Goal: Task Accomplishment & Management: Complete application form

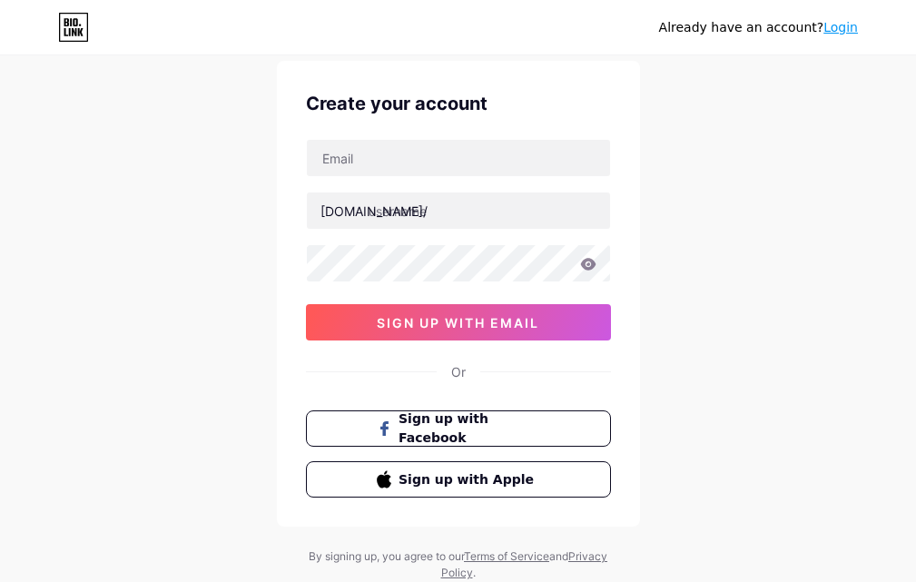
scroll to position [113, 0]
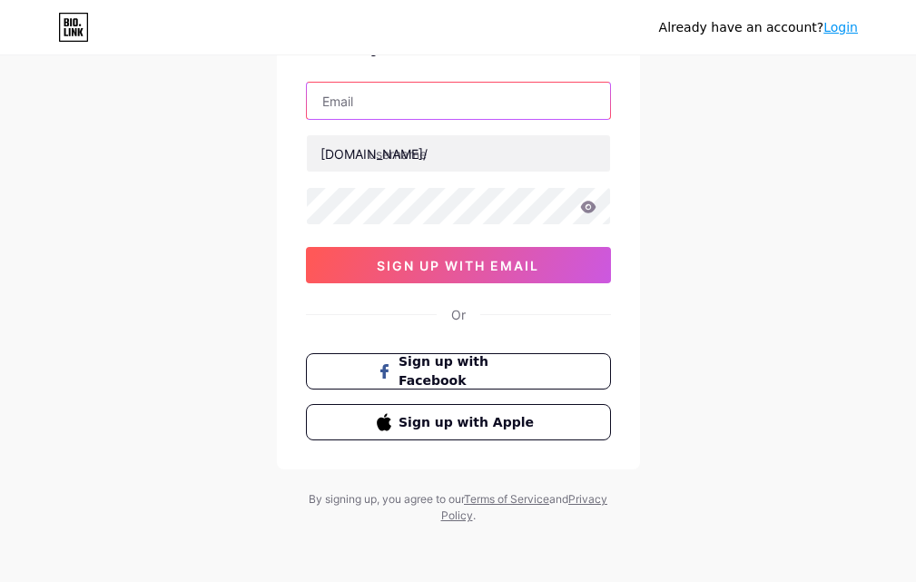
click at [370, 114] on input "text" at bounding box center [458, 101] width 303 height 36
paste input "[EMAIL_ADDRESS][DOMAIN_NAME]"
drag, startPoint x: 393, startPoint y: 99, endPoint x: 94, endPoint y: 87, distance: 298.9
click at [94, 87] on div "Already have an account? Login Create your account trimiqreview@gmail.com bio.l…" at bounding box center [458, 234] width 916 height 695
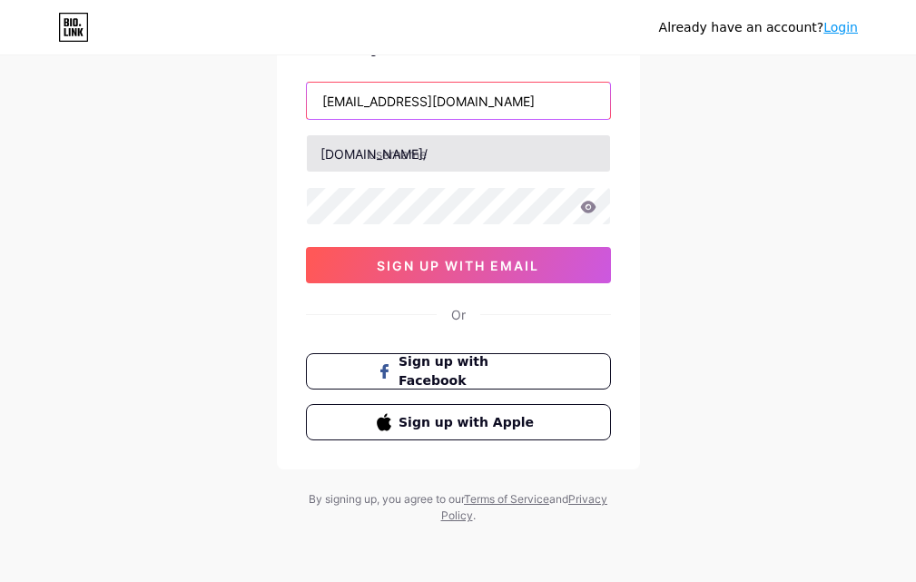
type input "[EMAIL_ADDRESS][DOMAIN_NAME]"
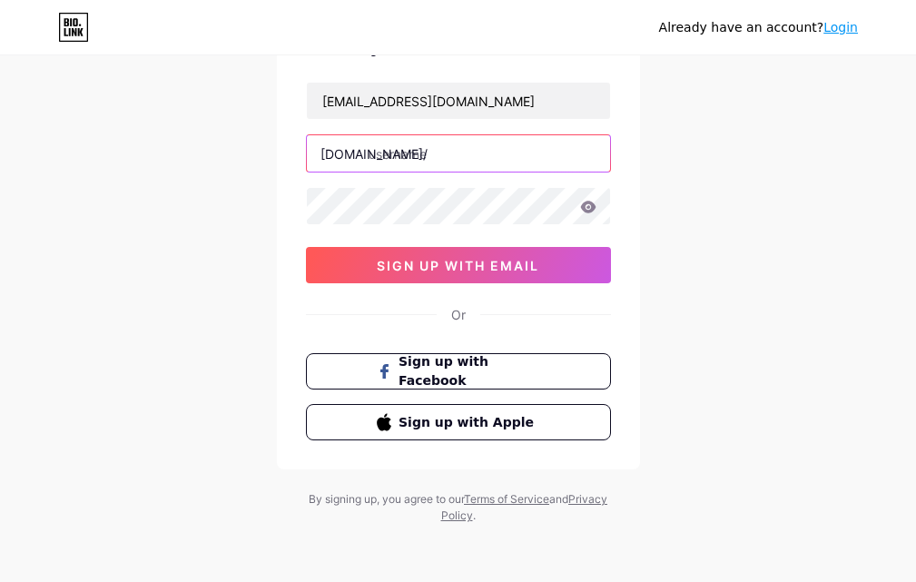
click at [409, 147] on input "text" at bounding box center [458, 153] width 303 height 36
paste input "trimiqreview"
type input "trimiqreview"
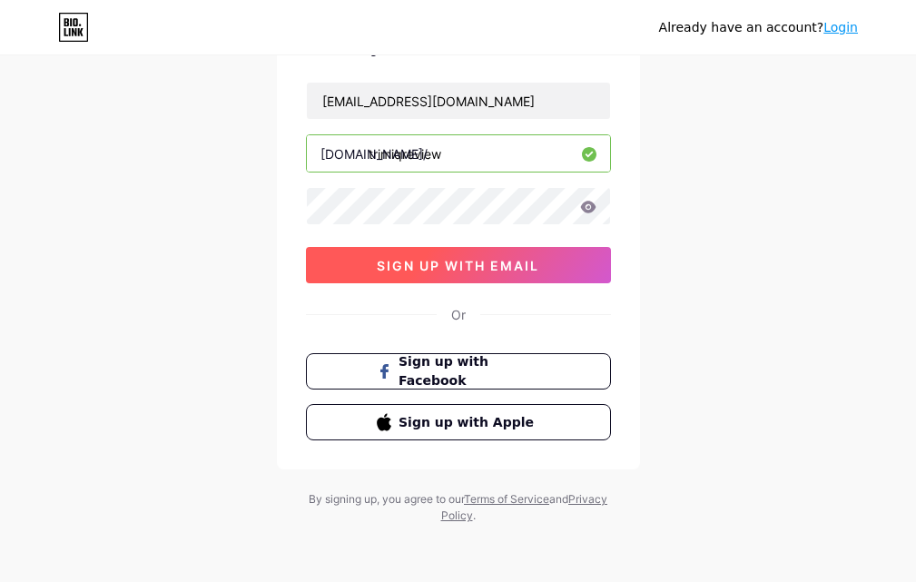
click at [462, 254] on button "sign up with email" at bounding box center [458, 265] width 305 height 36
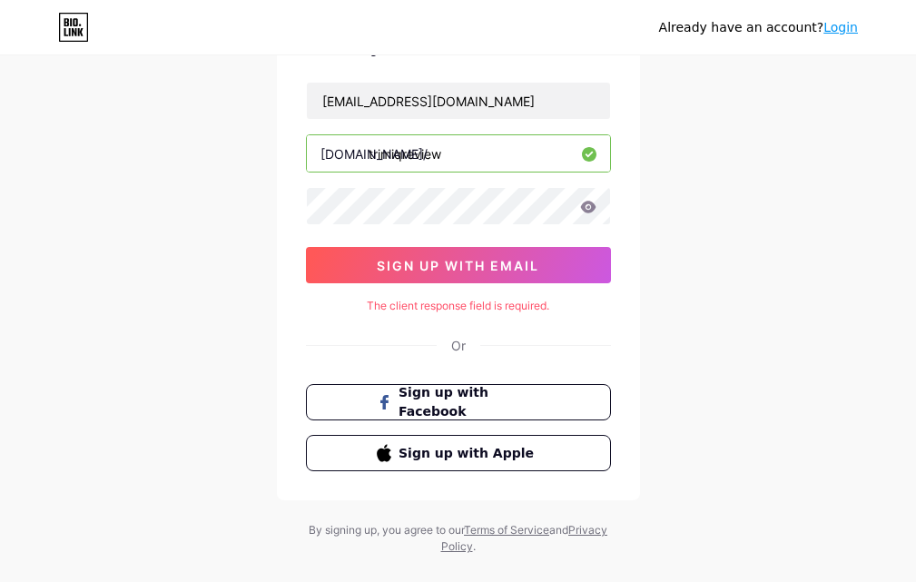
click at [380, 229] on div "trimiqreview@gmail.com bio.link/ trimiqreview sign up with email" at bounding box center [458, 183] width 305 height 202
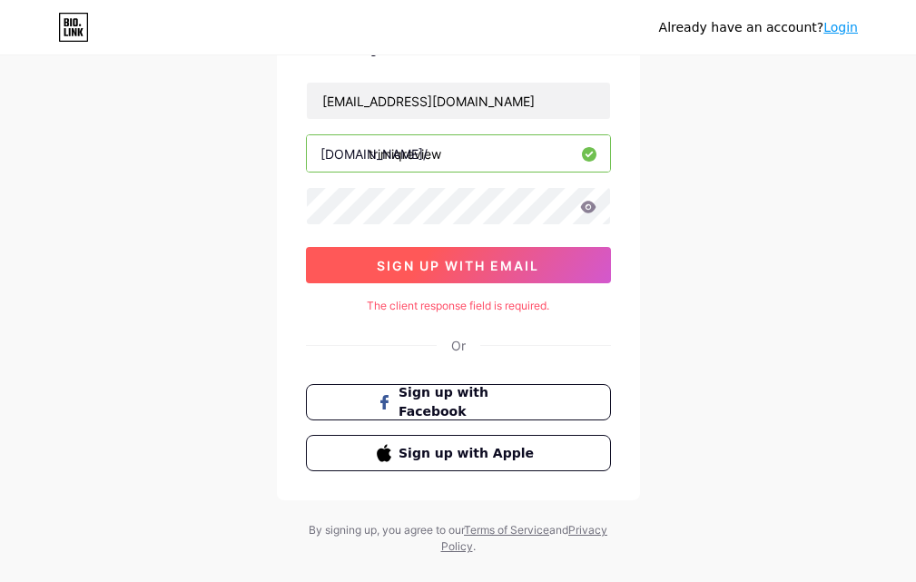
click at [356, 277] on button "sign up with email" at bounding box center [458, 265] width 305 height 36
click at [356, 276] on button "sign up with email" at bounding box center [458, 265] width 305 height 36
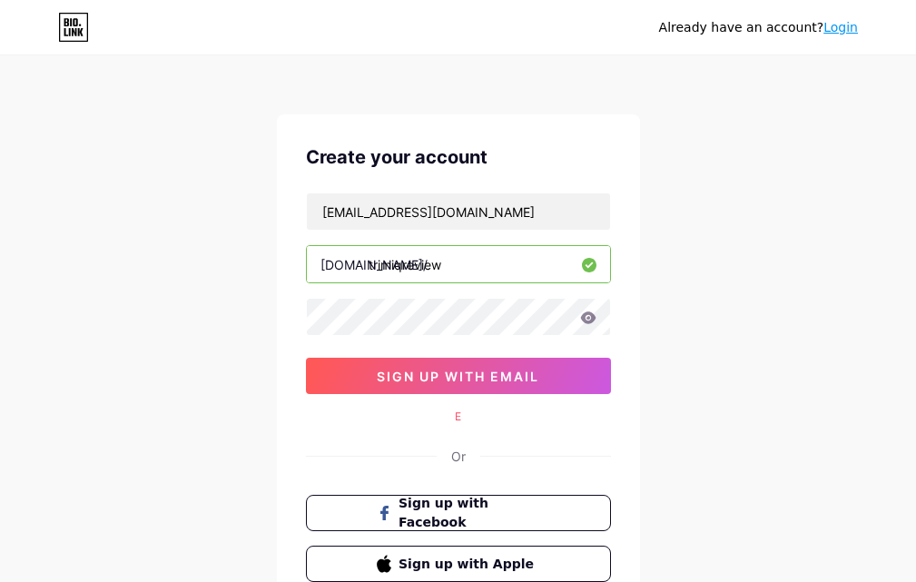
scroll to position [0, 0]
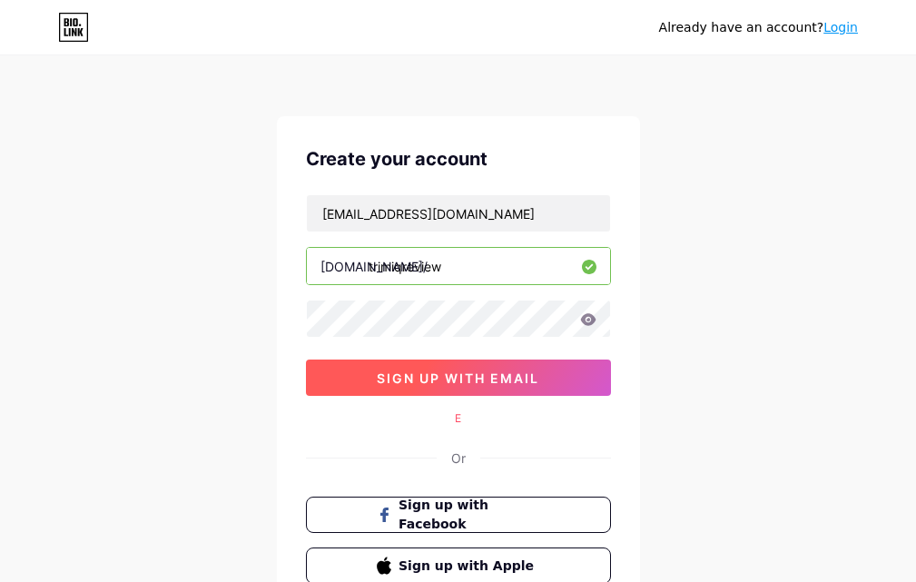
click at [386, 368] on button "sign up with email" at bounding box center [458, 378] width 305 height 36
click at [377, 380] on span "sign up with email" at bounding box center [458, 377] width 163 height 15
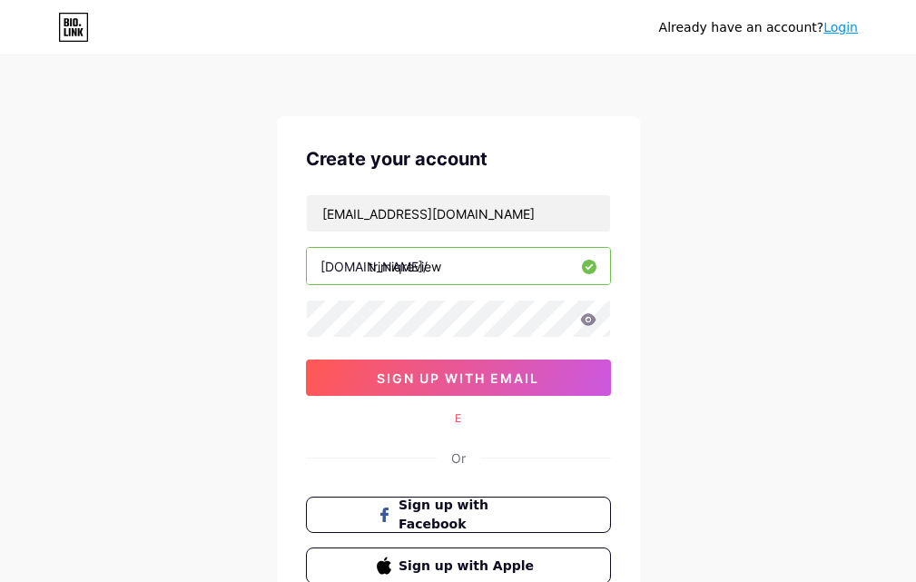
click at [594, 324] on icon at bounding box center [588, 319] width 16 height 13
click at [586, 323] on icon at bounding box center [587, 319] width 15 height 12
click at [587, 323] on icon at bounding box center [587, 319] width 15 height 12
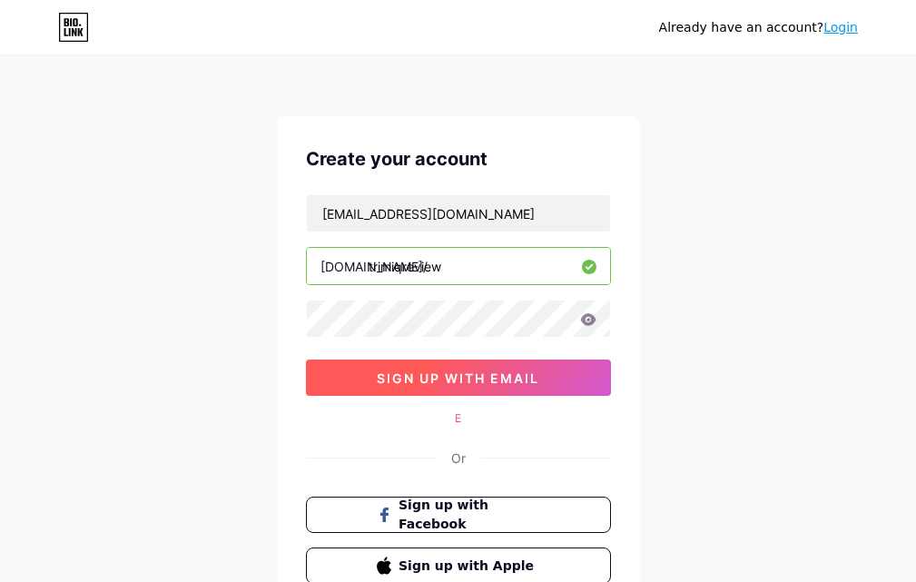
click at [488, 387] on button "sign up with email" at bounding box center [458, 378] width 305 height 36
click at [487, 387] on button "sign up with email" at bounding box center [458, 378] width 305 height 36
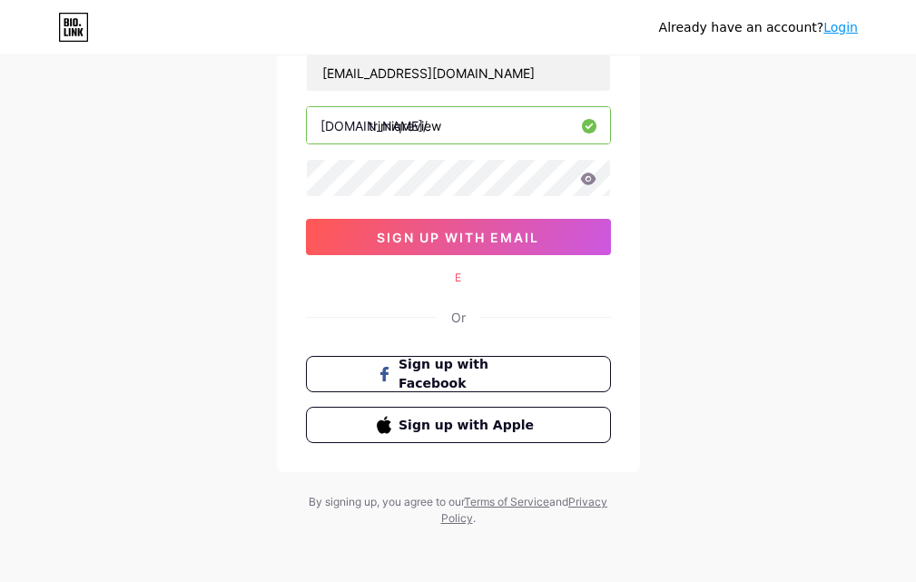
scroll to position [143, 0]
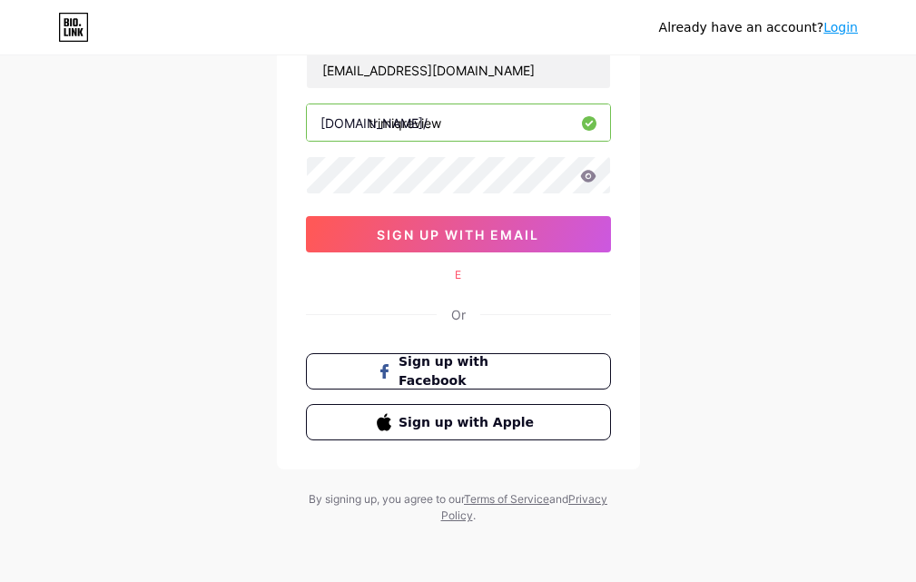
click at [828, 34] on link "Login" at bounding box center [840, 27] width 34 height 15
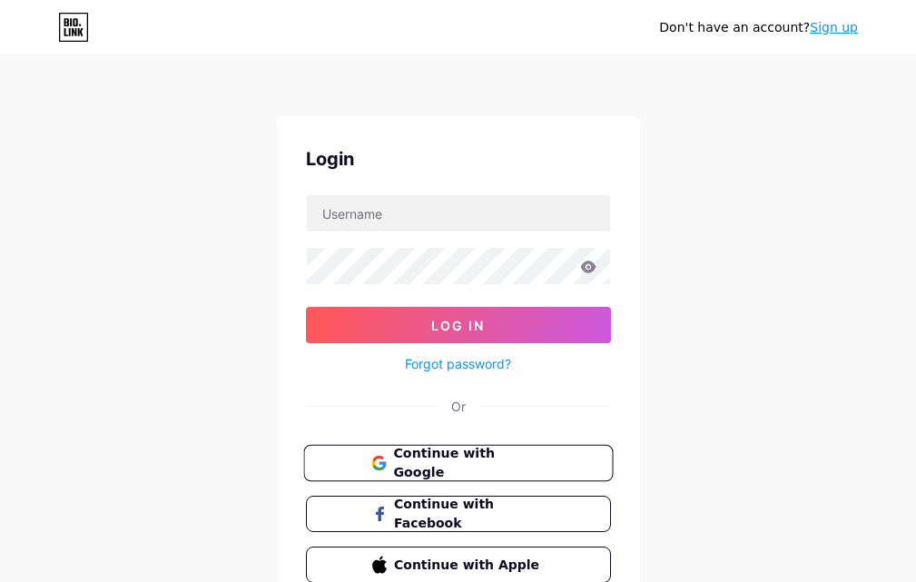
click at [523, 451] on button "Continue with Google" at bounding box center [458, 463] width 310 height 37
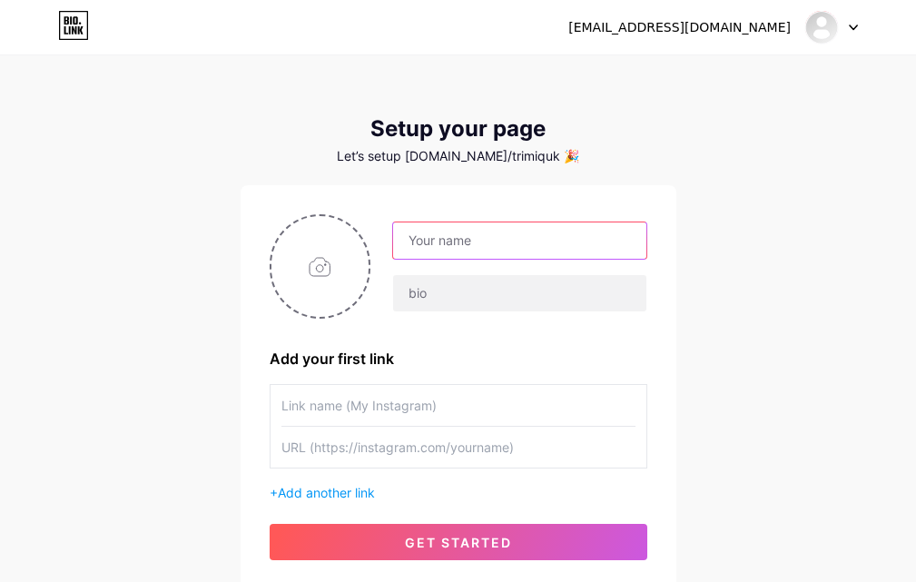
click at [414, 243] on input "text" at bounding box center [519, 240] width 252 height 36
paste input "TrimIQ"
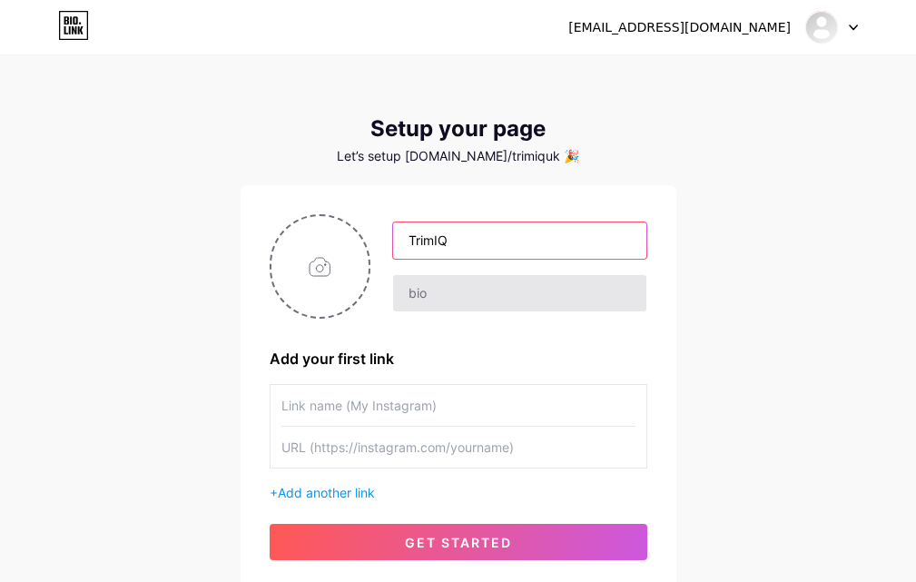
type input "TrimIQ"
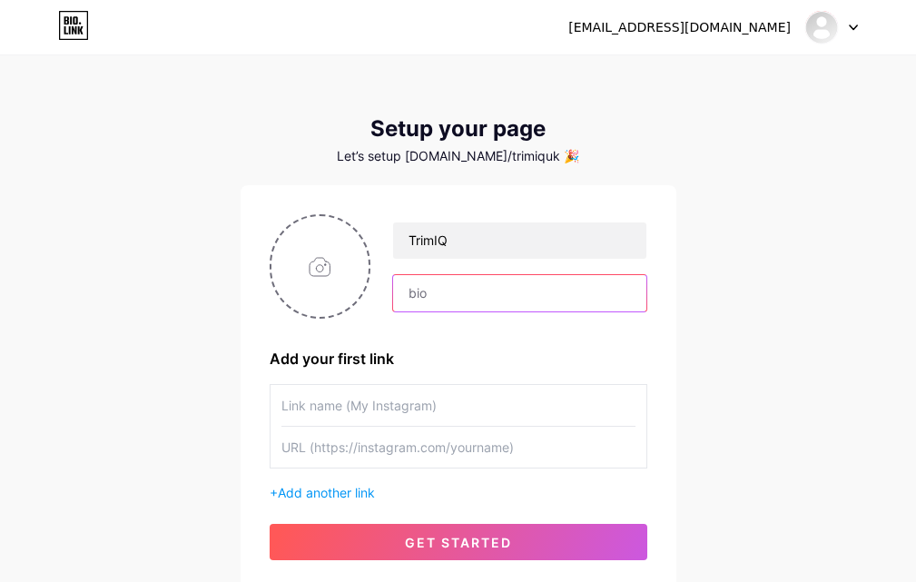
click at [429, 287] on input "text" at bounding box center [519, 293] width 252 height 36
paste input "[URL][DOMAIN_NAME]"
type input "[URL][DOMAIN_NAME]"
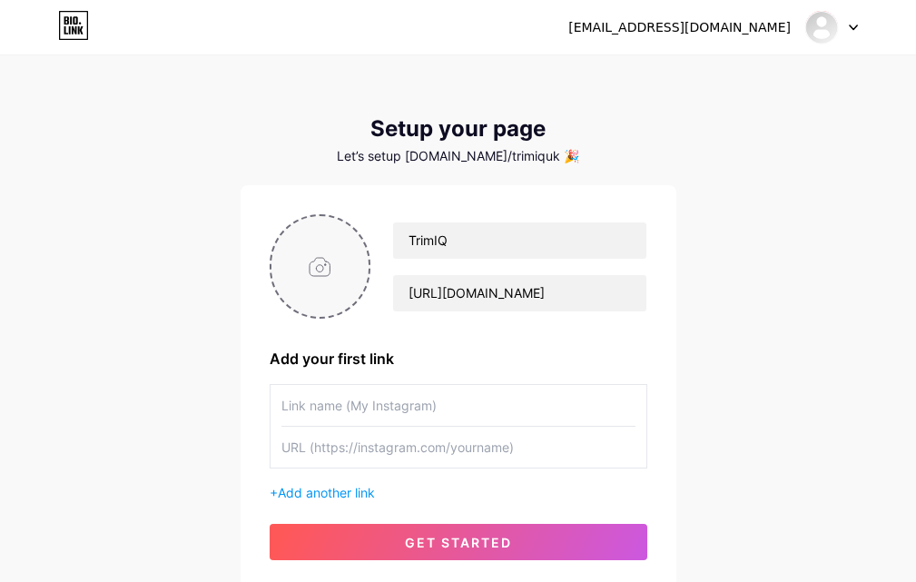
scroll to position [0, 0]
click at [306, 273] on input "file" at bounding box center [320, 266] width 98 height 101
type input "C:\fakepath\TrimIQ3.jpg"
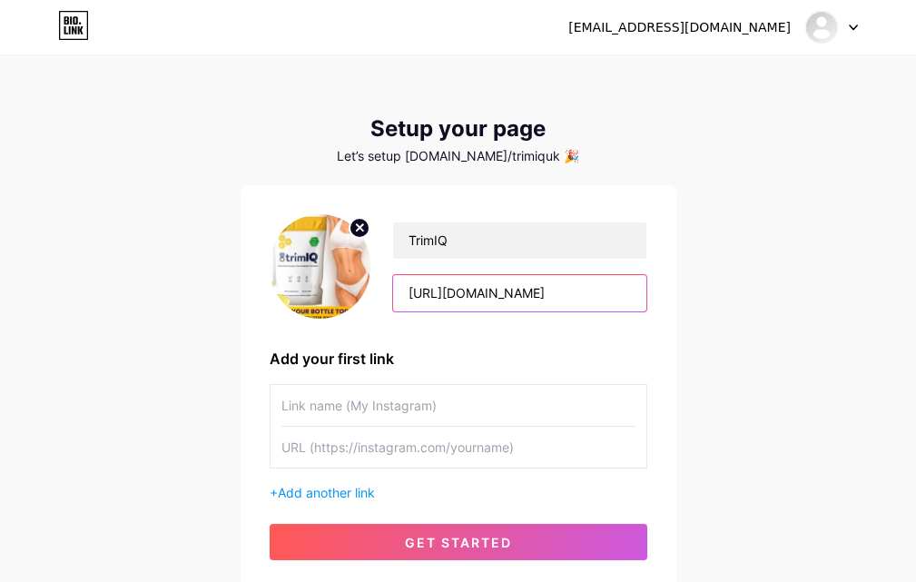
click at [440, 303] on input "[URL][DOMAIN_NAME]" at bounding box center [519, 293] width 252 height 36
click at [437, 301] on input "[URL][DOMAIN_NAME]" at bounding box center [519, 293] width 252 height 36
click at [439, 301] on input "[URL][DOMAIN_NAME]" at bounding box center [519, 293] width 252 height 36
click at [437, 301] on input "[URL][DOMAIN_NAME]" at bounding box center [519, 293] width 252 height 36
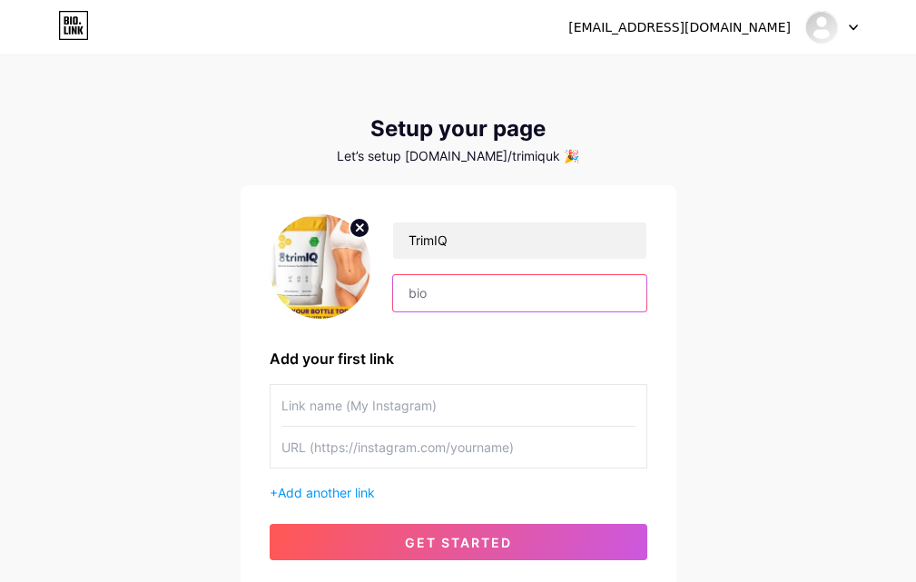
paste input "TrimIQ is a dietary supplement formulated to help individuals achieve and maint…"
type input "TrimIQ is a dietary supplement formulated to help individuals achieve and maint…"
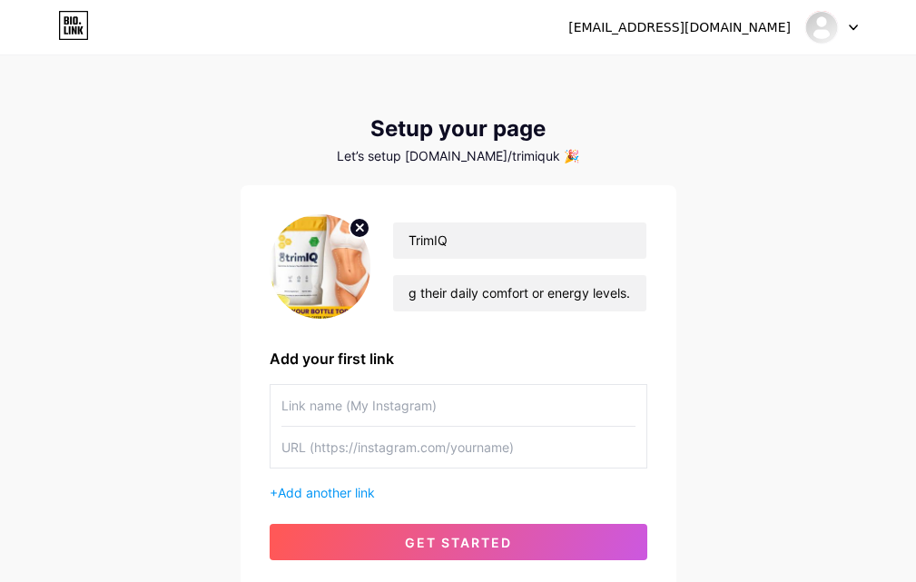
scroll to position [0, 0]
click at [398, 403] on input "text" at bounding box center [458, 405] width 354 height 41
click at [308, 451] on input "text" at bounding box center [458, 447] width 354 height 41
paste input "[URL][DOMAIN_NAME]"
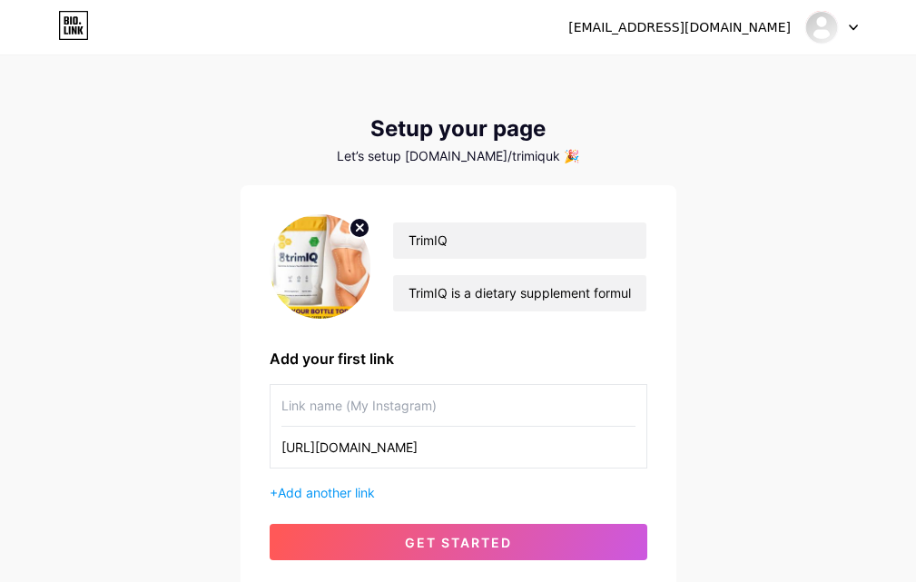
type input "[URL][DOMAIN_NAME]"
click at [348, 400] on input "text" at bounding box center [458, 405] width 354 height 41
paste input "Officalwebsite:-"
type input "Officalwebsite:-"
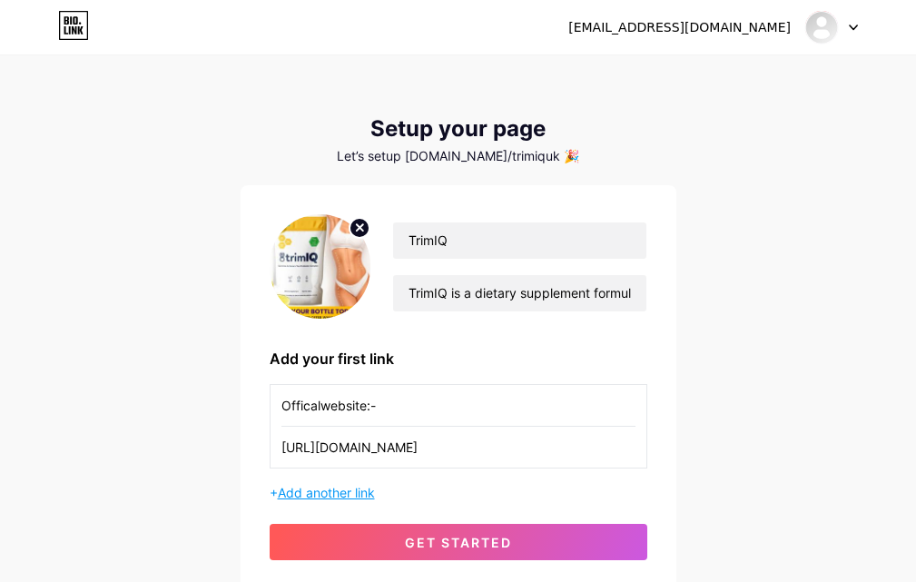
click at [367, 493] on span "Add another link" at bounding box center [326, 492] width 97 height 15
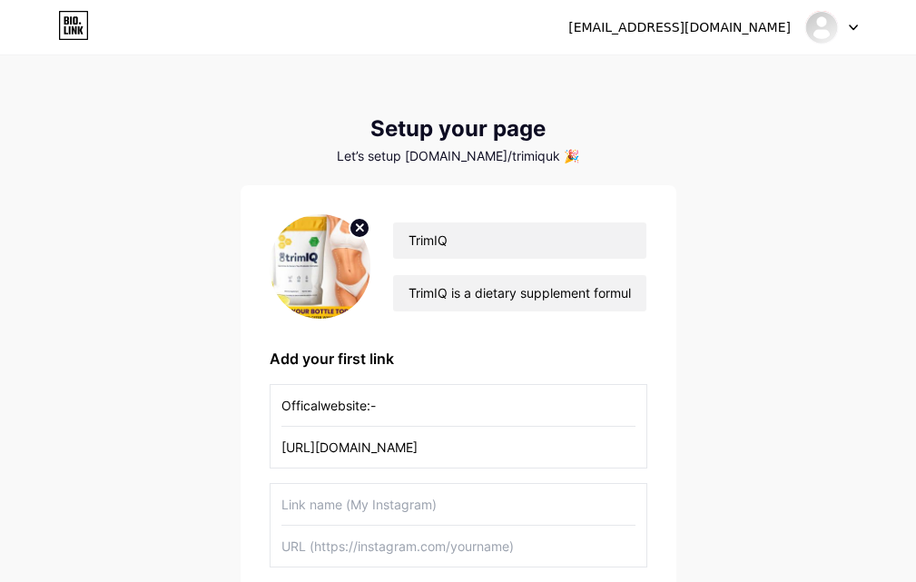
click at [305, 499] on input "text" at bounding box center [458, 504] width 354 height 41
paste input "facebook :-"
type input "facebook :-"
click at [418, 544] on input "text" at bounding box center [458, 546] width 354 height 41
paste input "[URL][DOMAIN_NAME]"
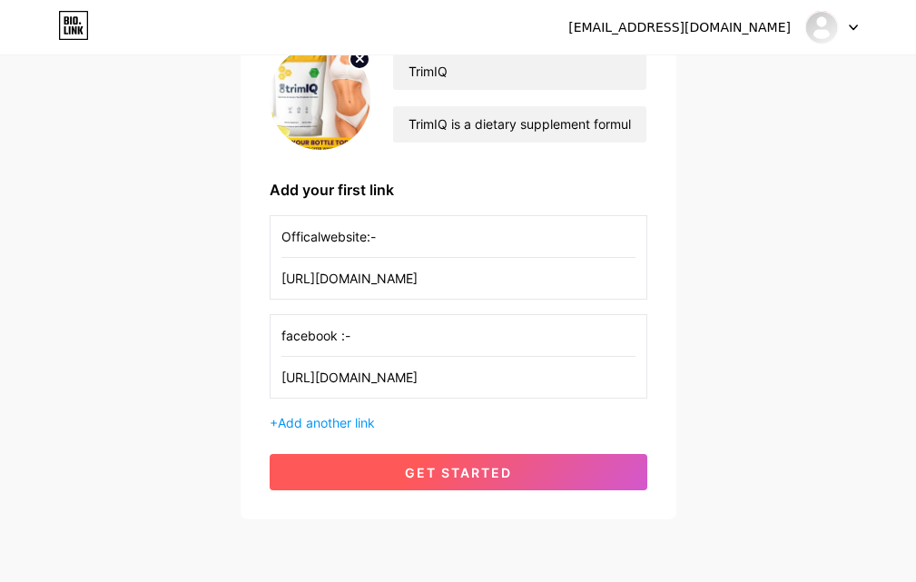
scroll to position [182, 0]
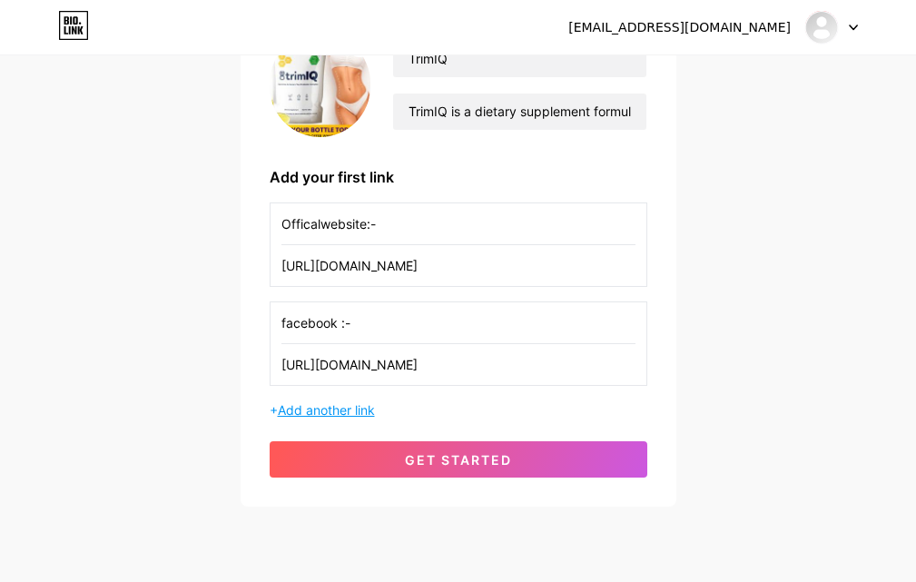
type input "[URL][DOMAIN_NAME]"
click at [308, 407] on span "Add another link" at bounding box center [326, 409] width 97 height 15
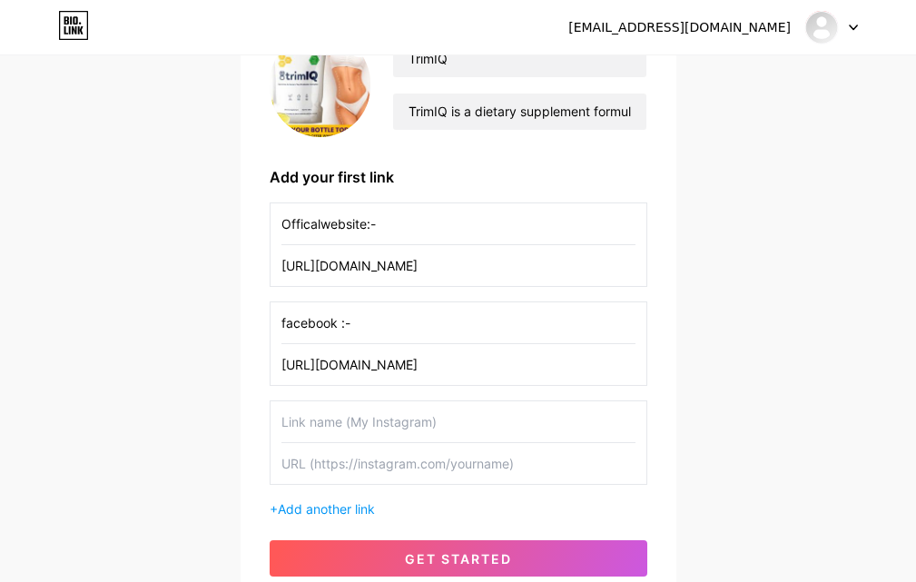
click at [357, 426] on input "text" at bounding box center [458, 421] width 354 height 41
paste input "medium :-"
type input "medium :-"
click at [350, 467] on input "text" at bounding box center [458, 463] width 354 height 41
paste input "[URL][DOMAIN_NAME]"
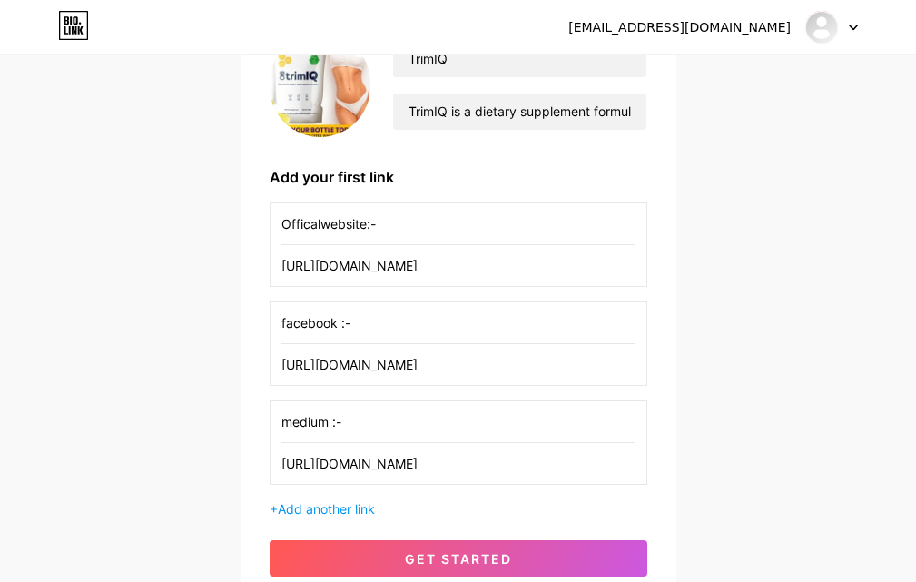
scroll to position [0, 310]
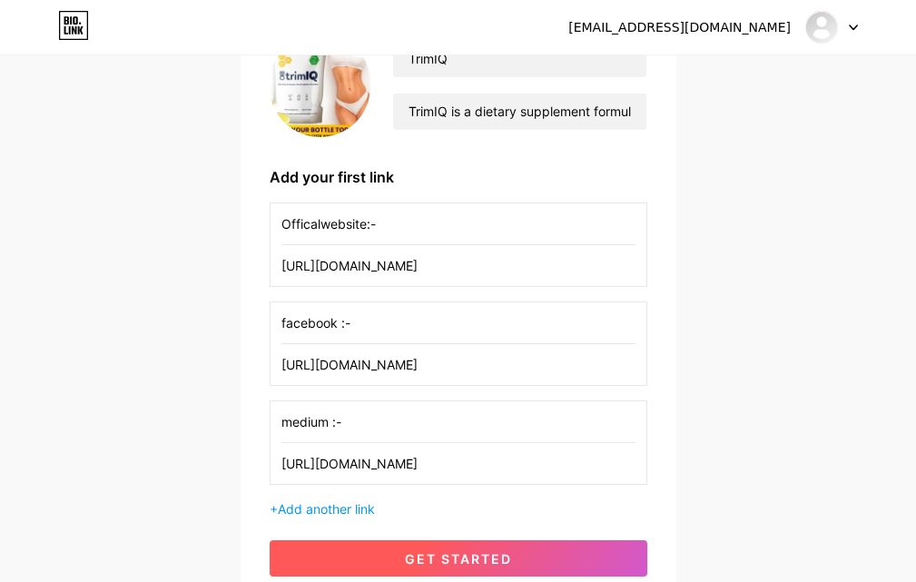
type input "[URL][DOMAIN_NAME]"
click at [409, 571] on button "get started" at bounding box center [459, 558] width 378 height 36
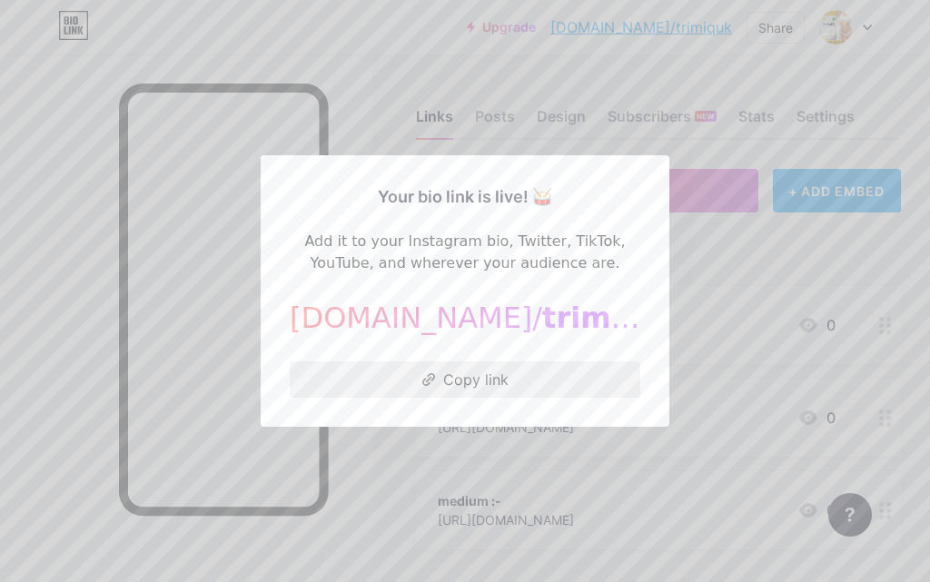
click at [483, 378] on button "Copy link" at bounding box center [465, 379] width 350 height 36
